Goal: Obtain resource: Download file/media

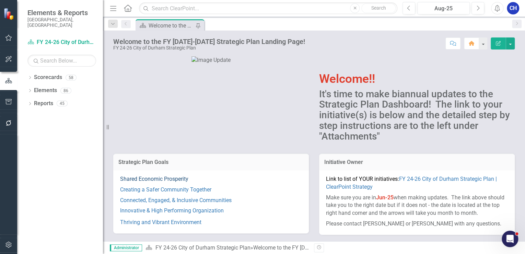
click at [162, 177] on link "Shared Economic Prosperity" at bounding box center [154, 178] width 68 height 7
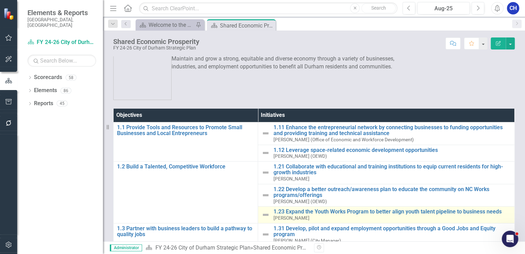
scroll to position [55, 0]
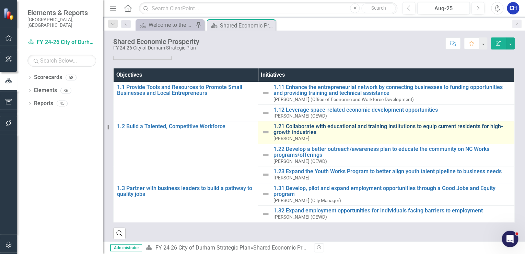
click at [294, 129] on link "1.21 Collaborate with educational and training institutions to equip current re…" at bounding box center [392, 129] width 238 height 12
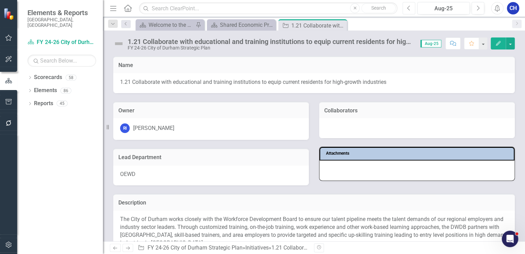
click at [411, 9] on button "Previous" at bounding box center [409, 8] width 13 height 12
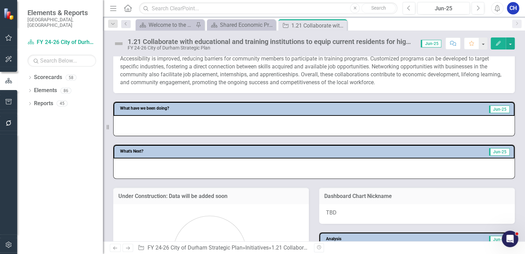
scroll to position [247, 0]
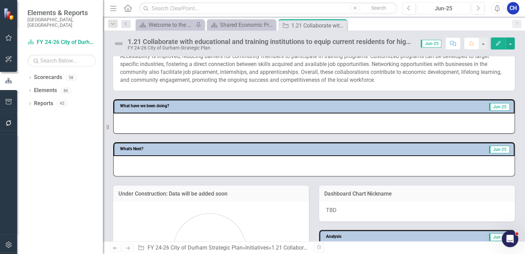
click at [457, 8] on div "Jun-25" at bounding box center [444, 8] width 48 height 8
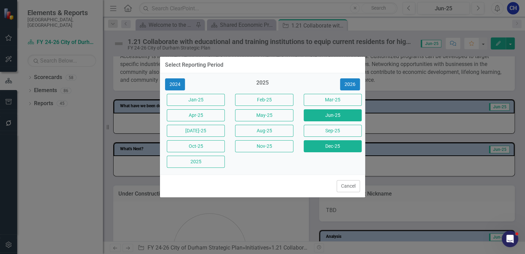
click at [328, 144] on button "Dec-25" at bounding box center [333, 146] width 58 height 12
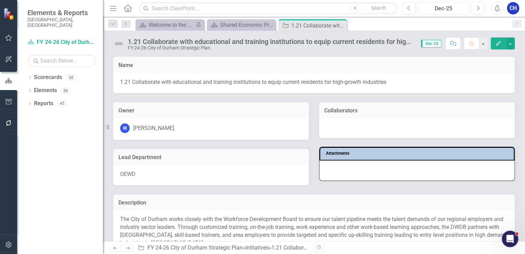
click at [451, 5] on div "Dec-25" at bounding box center [444, 8] width 48 height 8
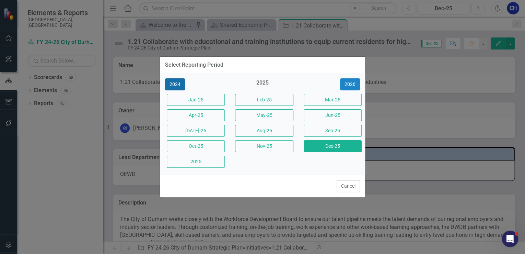
click at [181, 84] on button "2024" at bounding box center [175, 84] width 20 height 12
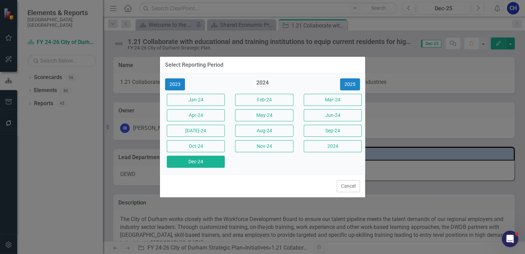
click at [195, 164] on button "Dec-24" at bounding box center [196, 162] width 58 height 12
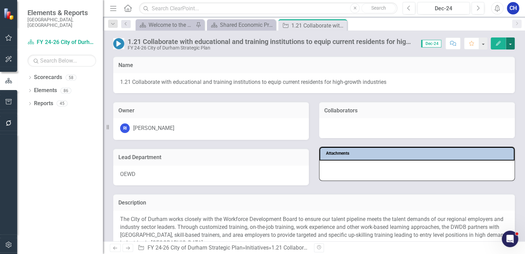
click at [510, 46] on button "button" at bounding box center [510, 43] width 9 height 12
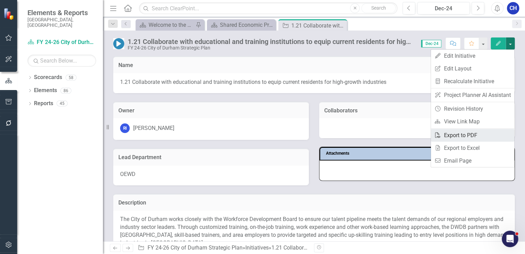
click at [456, 134] on link "PDF Export to PDF" at bounding box center [472, 135] width 83 height 13
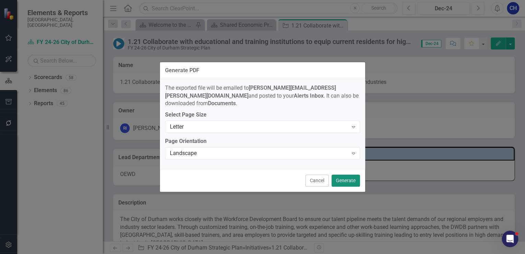
click at [342, 175] on button "Generate" at bounding box center [346, 180] width 29 height 12
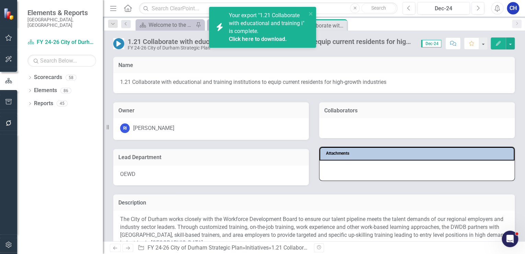
click at [264, 38] on link "Click here to download." at bounding box center [258, 39] width 58 height 7
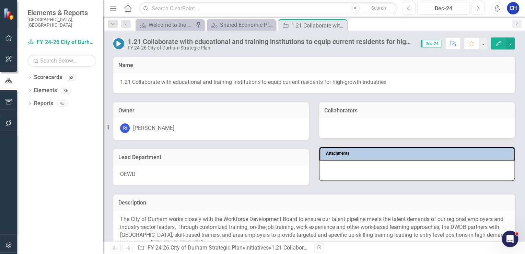
click at [170, 194] on div "Description" at bounding box center [314, 202] width 402 height 17
click at [339, 24] on icon "Close" at bounding box center [340, 25] width 7 height 5
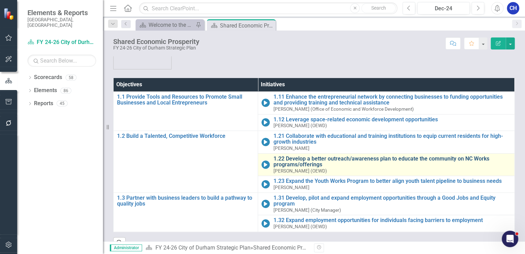
scroll to position [55, 0]
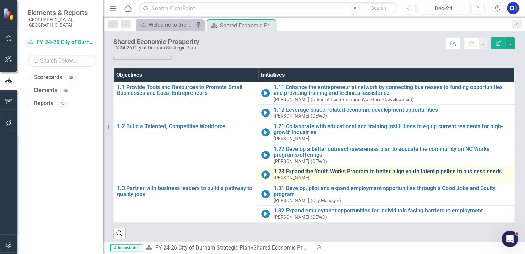
click at [308, 170] on link "1.23 Expand the Youth Works Program to better align youth talent pipeline to bu…" at bounding box center [392, 171] width 238 height 6
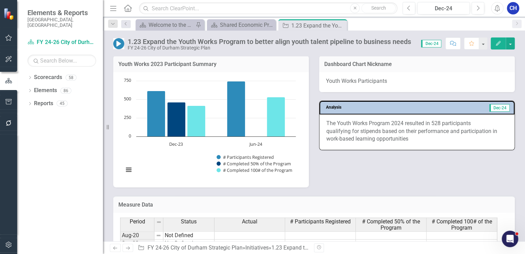
scroll to position [522, 0]
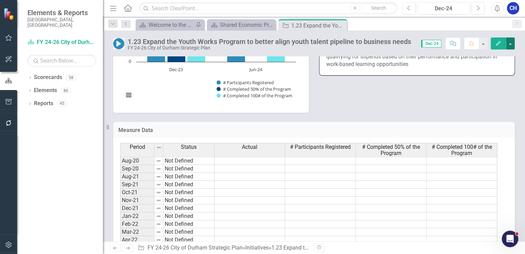
click at [514, 46] on button "button" at bounding box center [510, 43] width 9 height 12
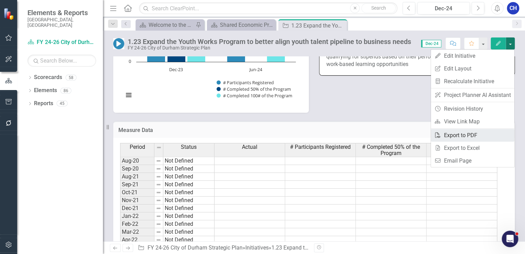
click at [455, 139] on link "PDF Export to PDF" at bounding box center [472, 135] width 83 height 13
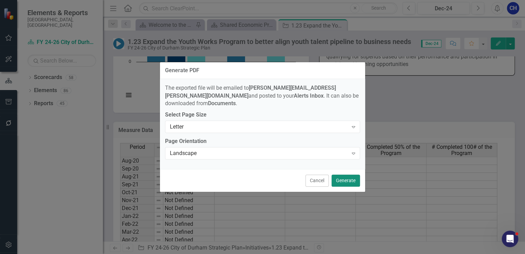
click at [345, 181] on button "Generate" at bounding box center [346, 180] width 29 height 12
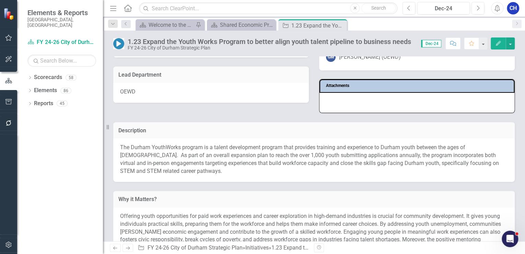
scroll to position [0, 0]
